Goal: Find specific page/section: Find specific page/section

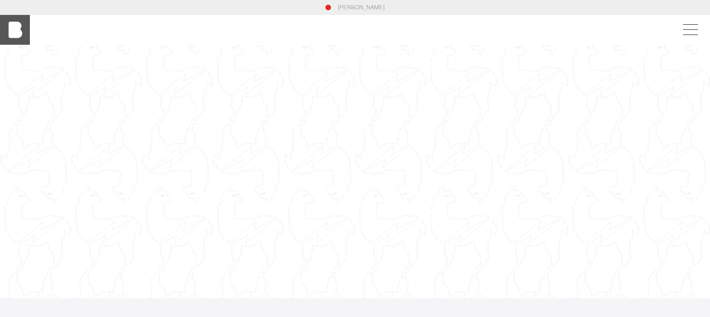
click at [20, 26] on img at bounding box center [15, 30] width 30 height 30
click at [689, 32] on span at bounding box center [687, 29] width 21 height 17
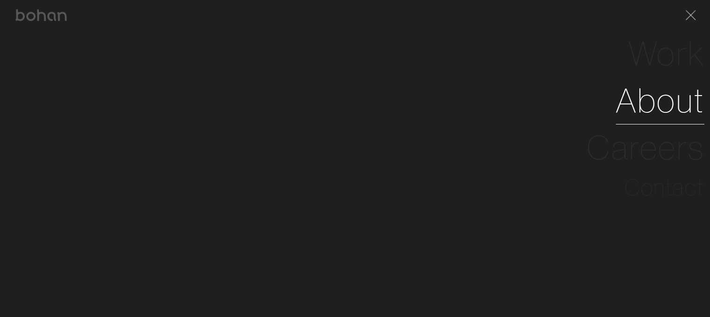
click at [666, 107] on link "About" at bounding box center [659, 100] width 89 height 47
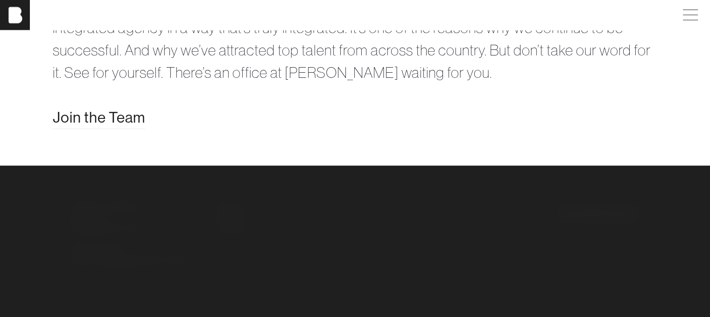
scroll to position [1931, 0]
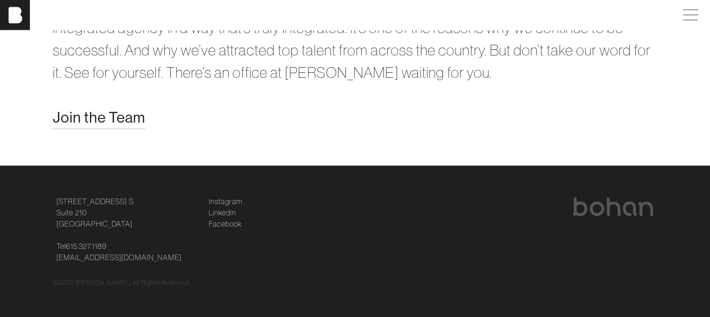
click at [101, 124] on span "Join the Team" at bounding box center [99, 117] width 92 height 22
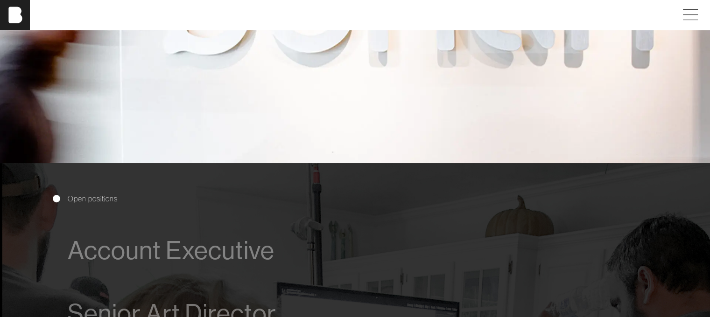
scroll to position [373, 0]
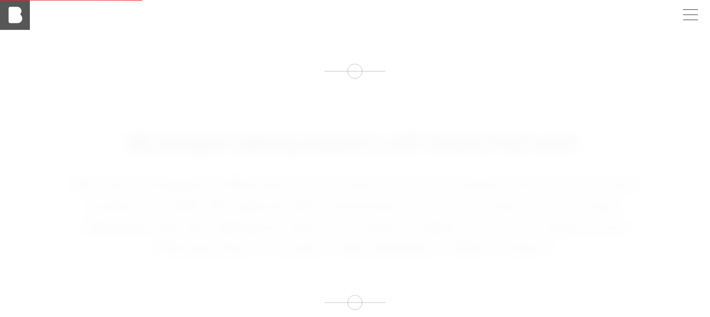
scroll to position [0, 0]
